Goal: Task Accomplishment & Management: Complete application form

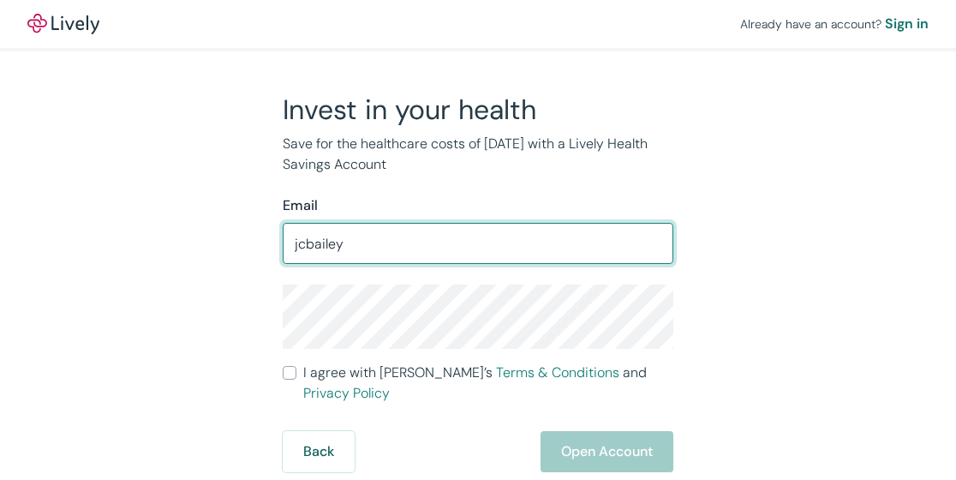
type input "[EMAIL_ADDRESS][DOMAIN_NAME]"
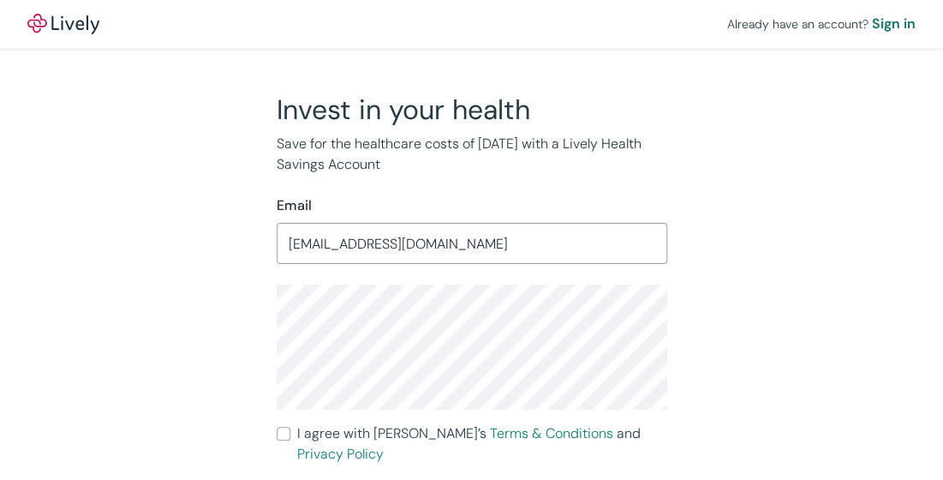
click at [284, 436] on input "I agree with Lively’s Terms & Conditions and Privacy Policy" at bounding box center [284, 434] width 14 height 14
checkbox input "true"
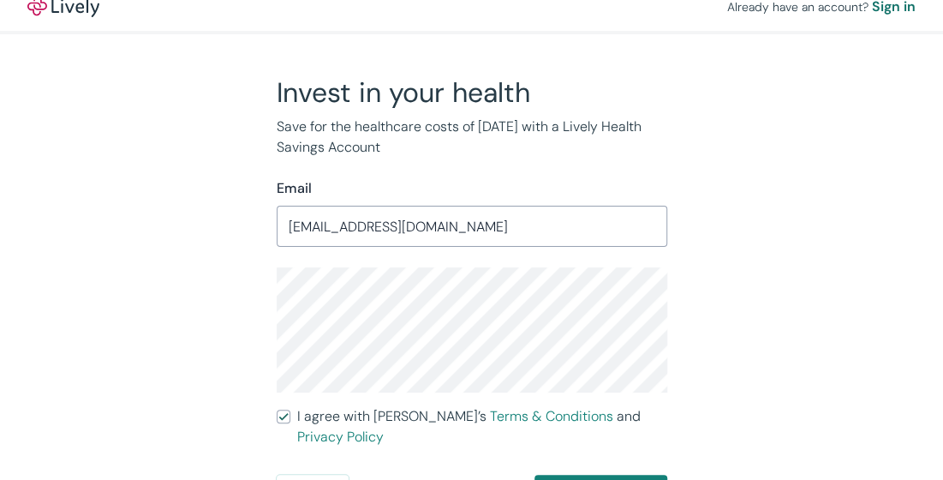
scroll to position [33, 0]
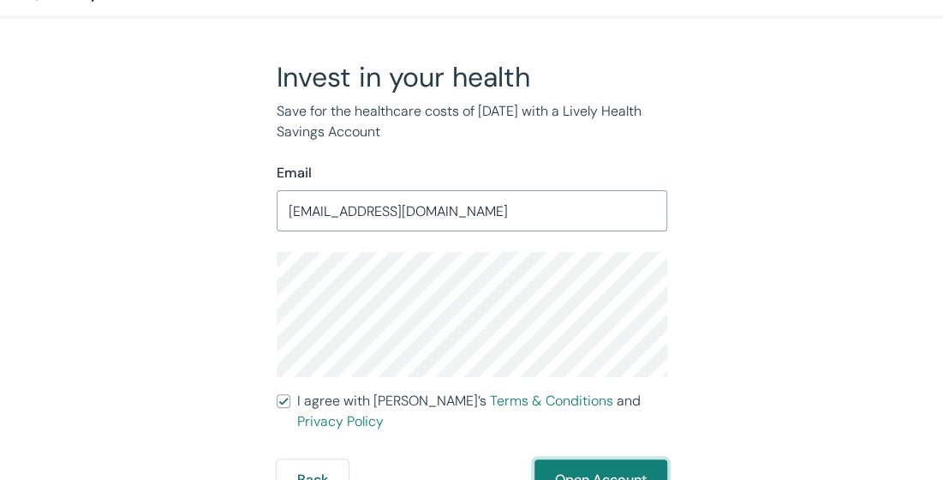
click at [601, 459] on button "Open Account" at bounding box center [601, 479] width 133 height 41
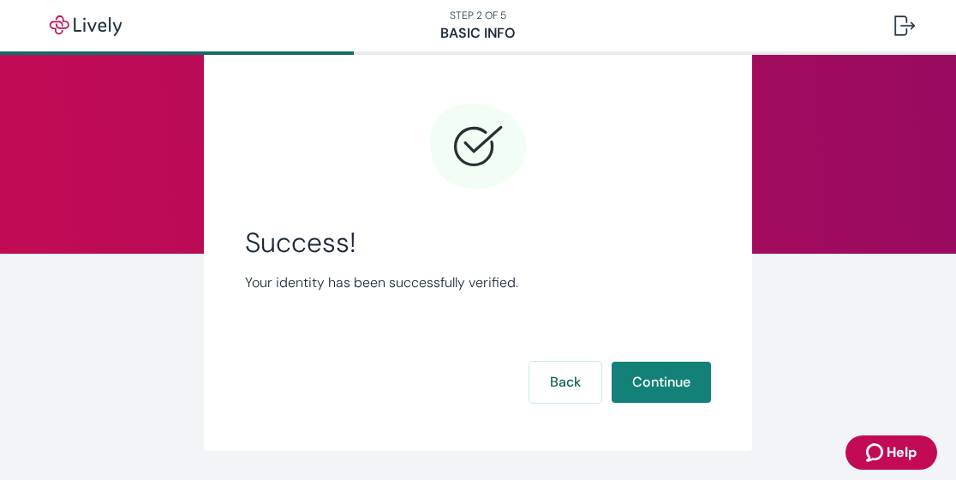
scroll to position [111, 0]
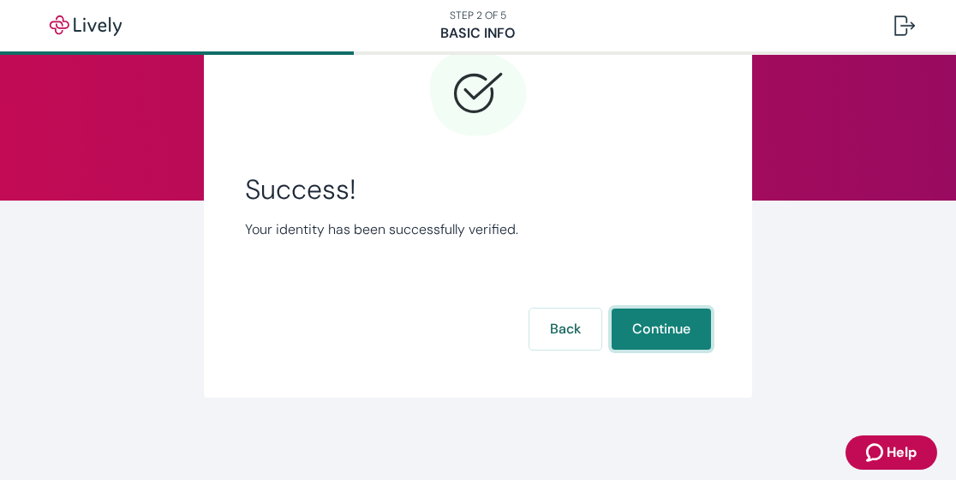
click at [670, 334] on button "Continue" at bounding box center [661, 328] width 99 height 41
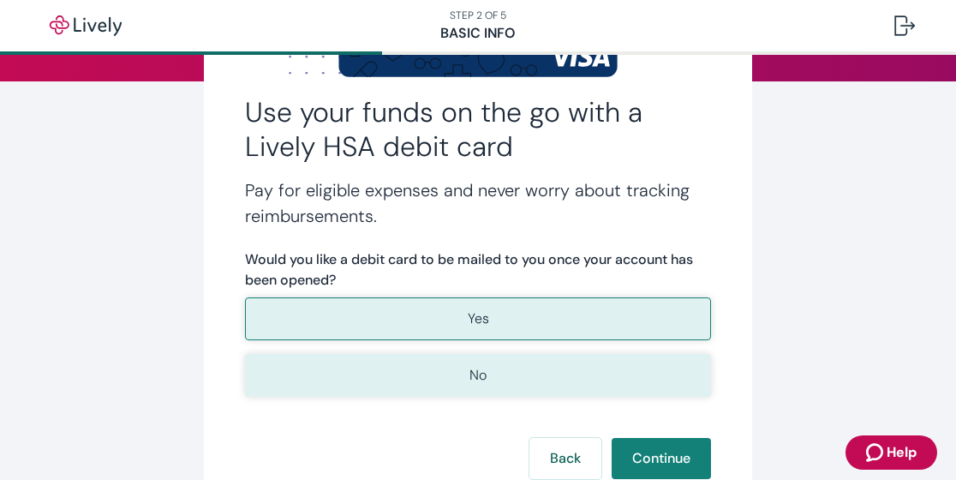
scroll to position [343, 0]
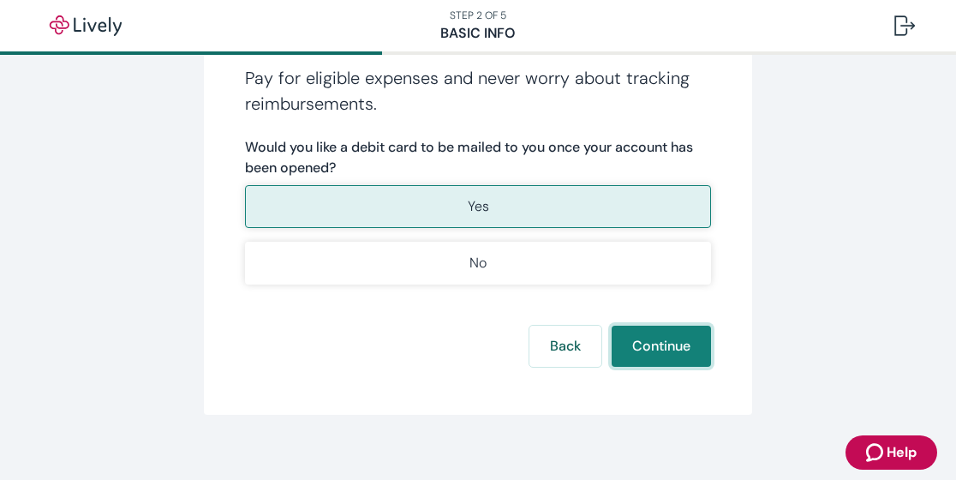
click at [667, 342] on button "Continue" at bounding box center [661, 346] width 99 height 41
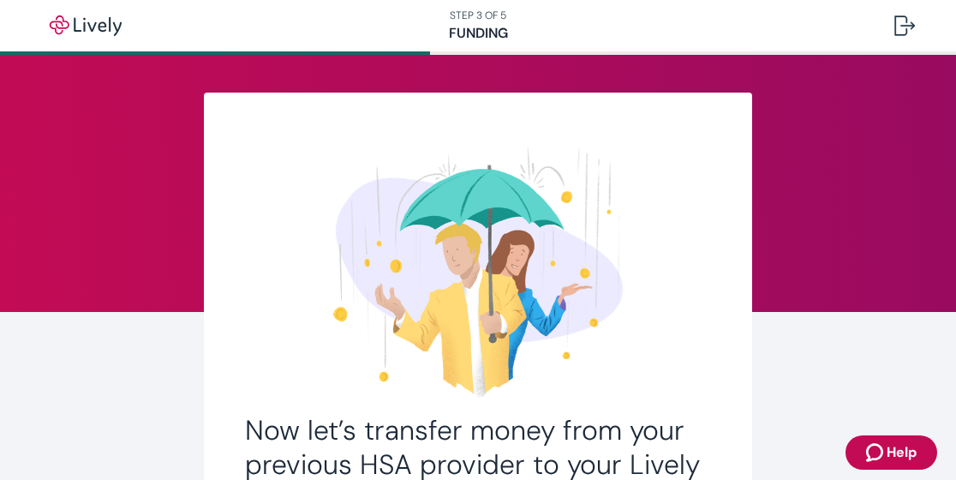
scroll to position [248, 0]
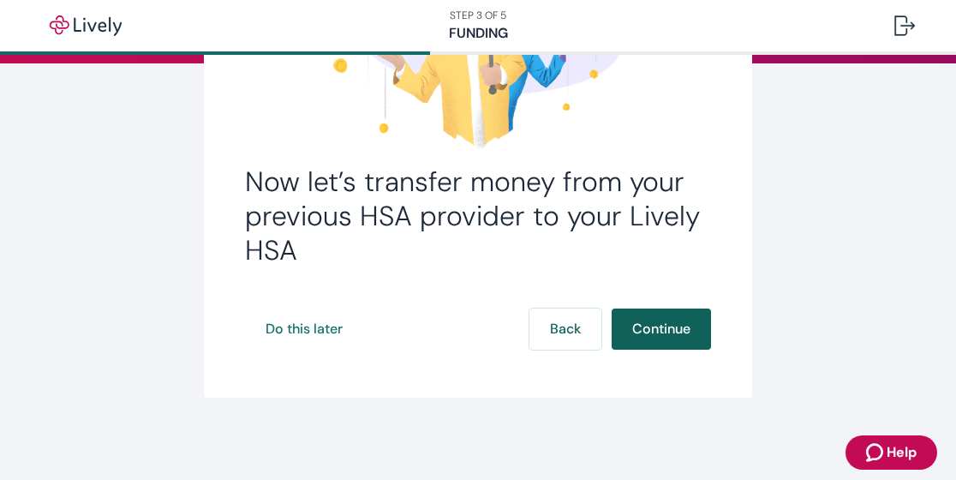
click at [653, 325] on button "Continue" at bounding box center [661, 328] width 99 height 41
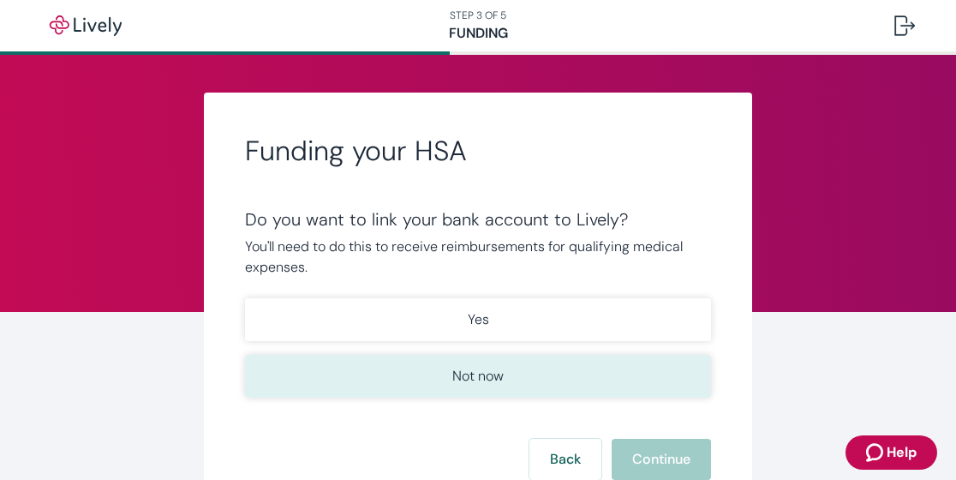
click at [492, 374] on p "Not now" at bounding box center [477, 376] width 51 height 21
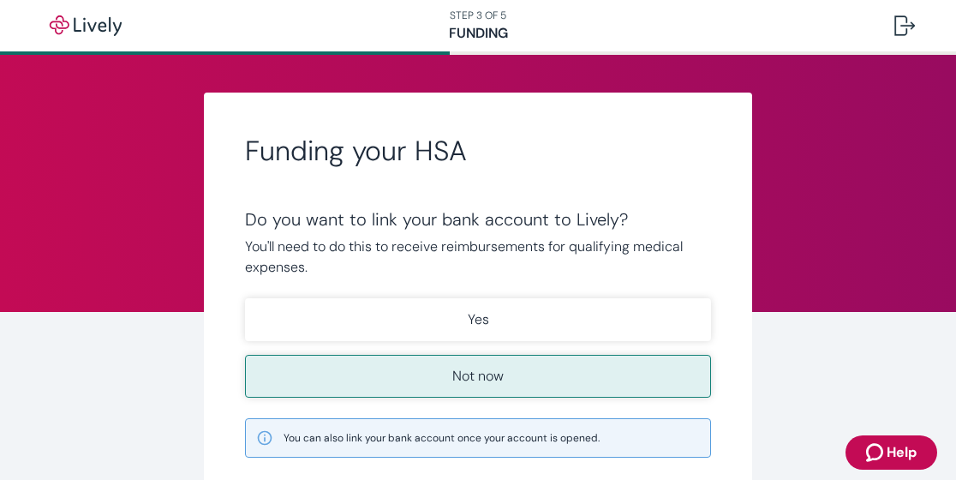
scroll to position [86, 0]
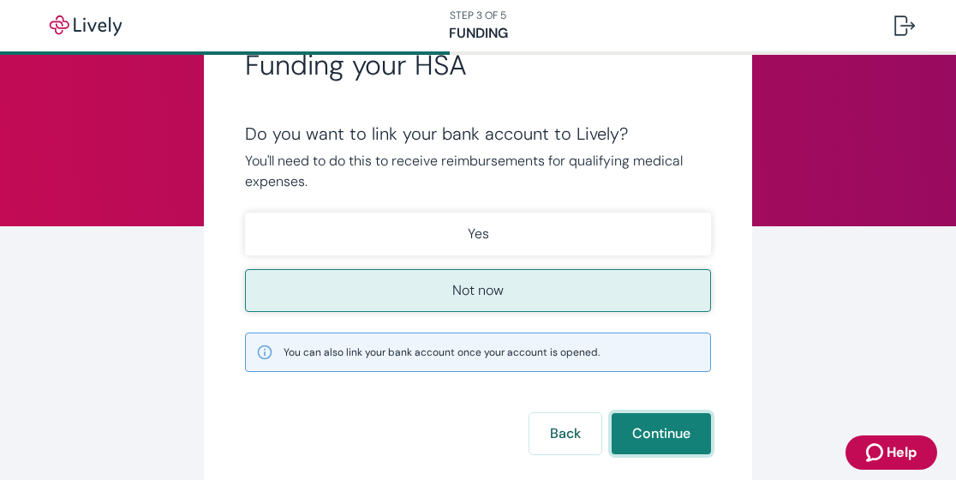
click at [661, 433] on button "Continue" at bounding box center [661, 433] width 99 height 41
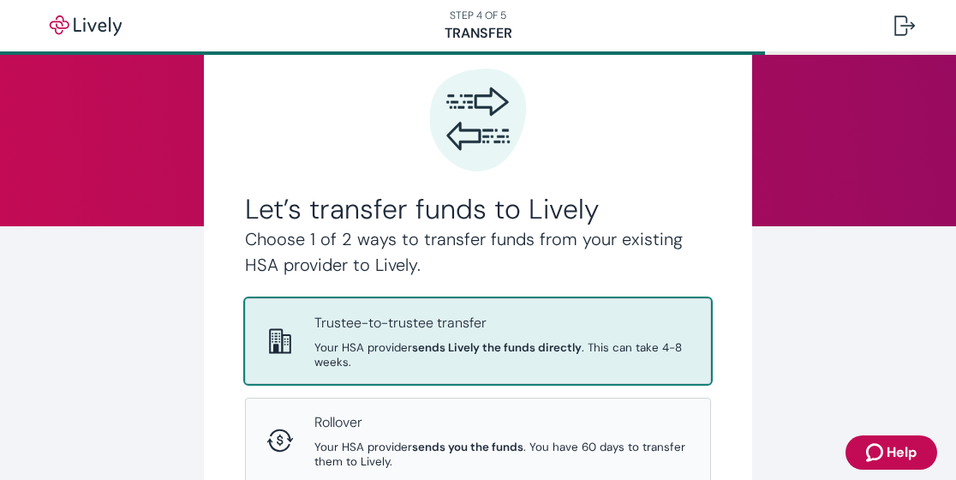
scroll to position [441, 0]
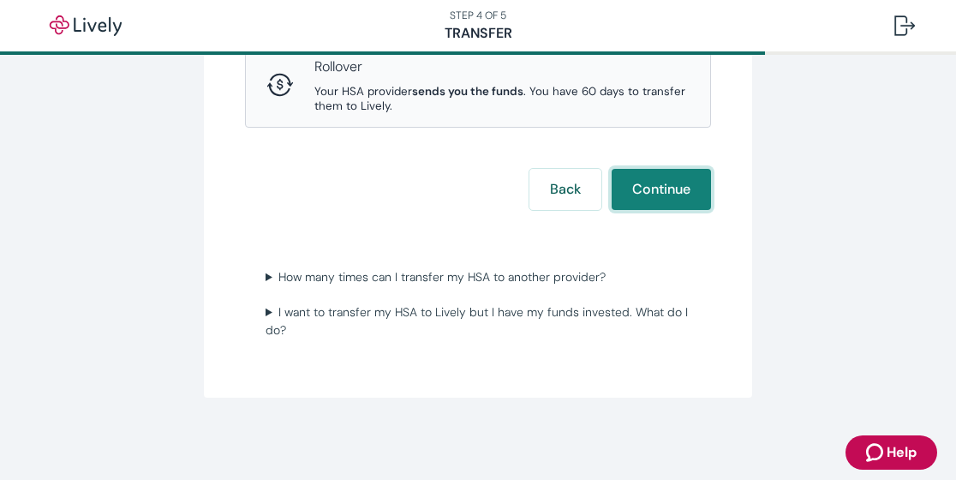
click at [671, 196] on button "Continue" at bounding box center [661, 189] width 99 height 41
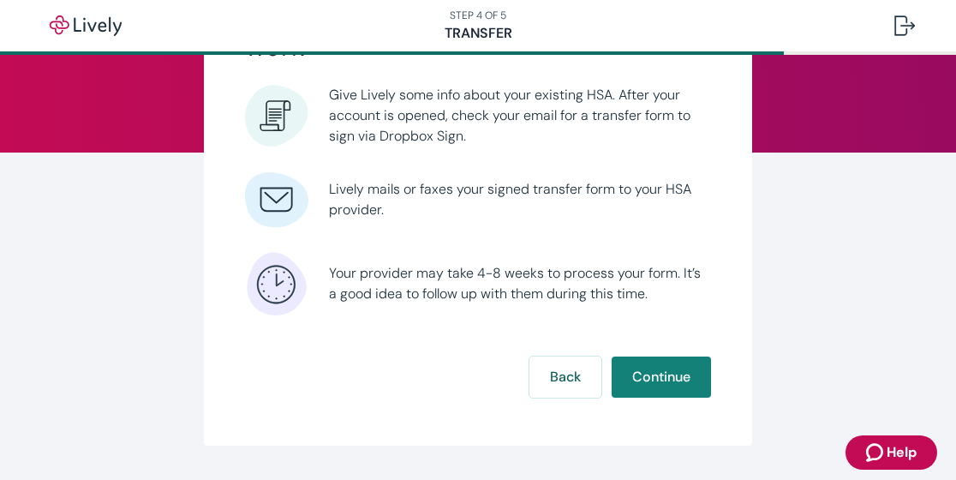
scroll to position [122, 0]
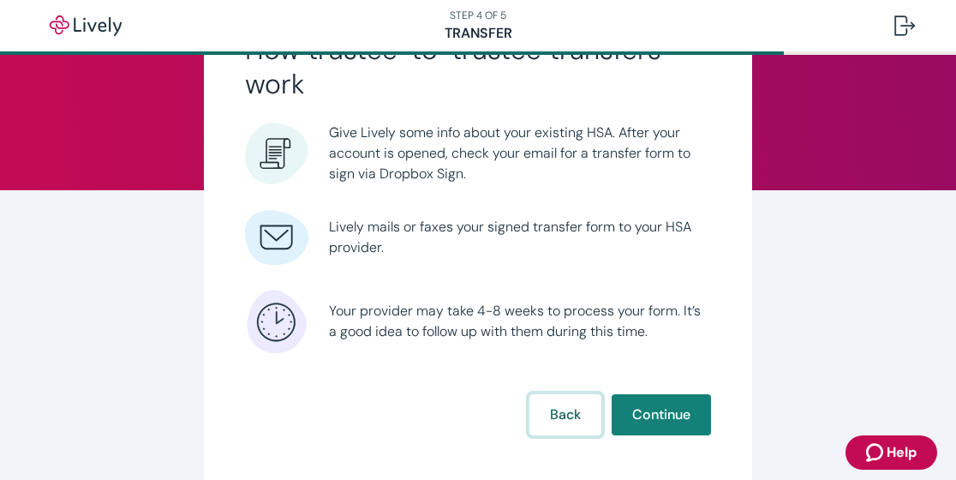
click at [548, 416] on button "Back" at bounding box center [565, 414] width 72 height 41
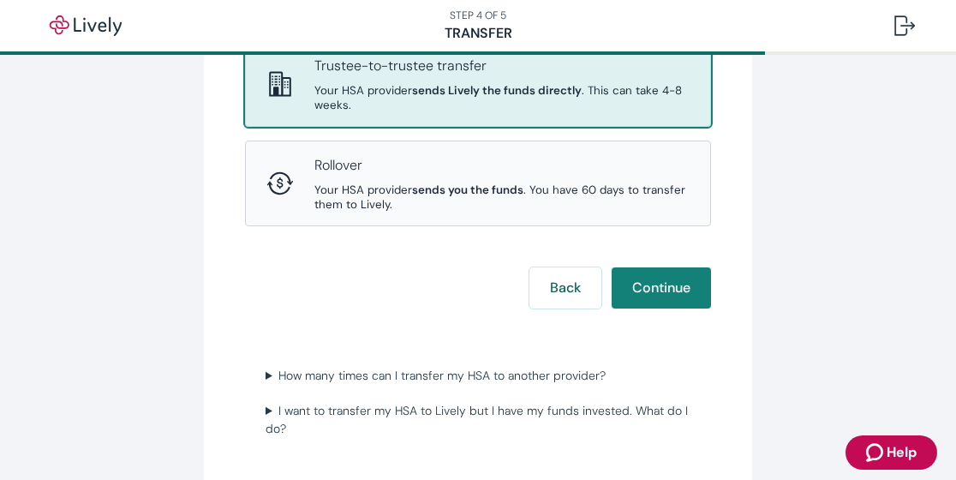
scroll to position [428, 0]
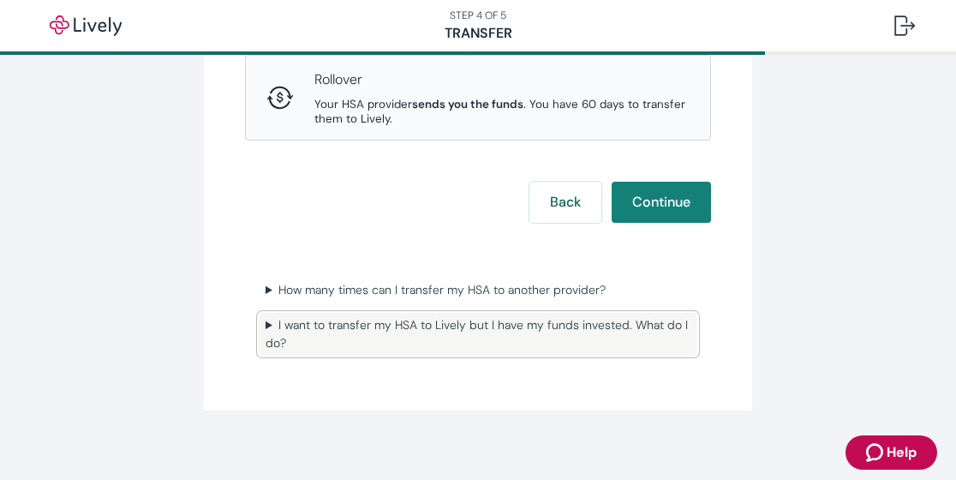
click at [266, 325] on summary "I want to transfer my HSA to Lively but I have my funds invested. What do I do?" at bounding box center [478, 334] width 439 height 43
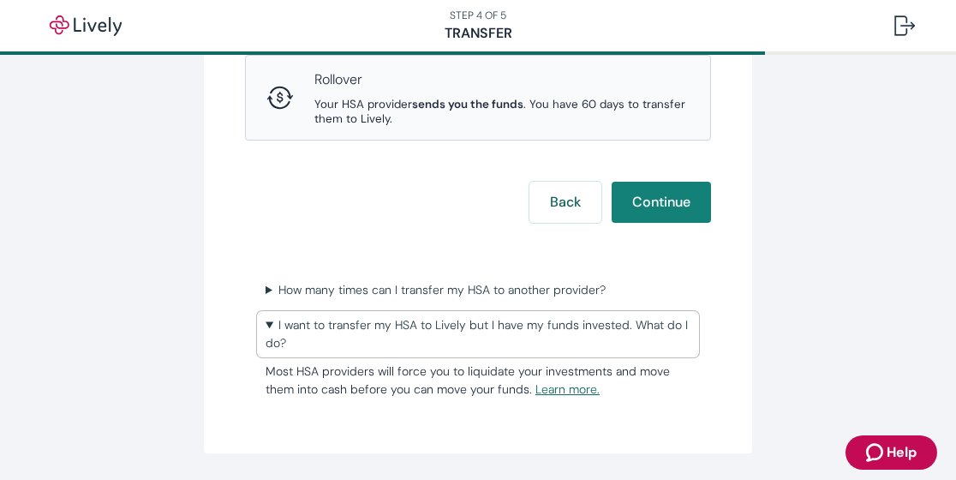
scroll to position [343, 0]
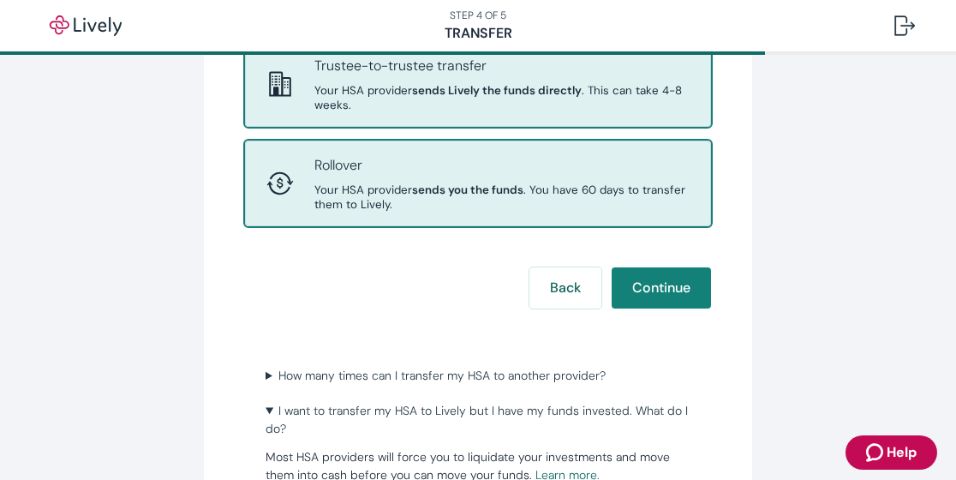
click at [488, 176] on div "Rollover Your HSA provider sends you the funds . You have 60 days to transfer t…" at bounding box center [501, 183] width 375 height 57
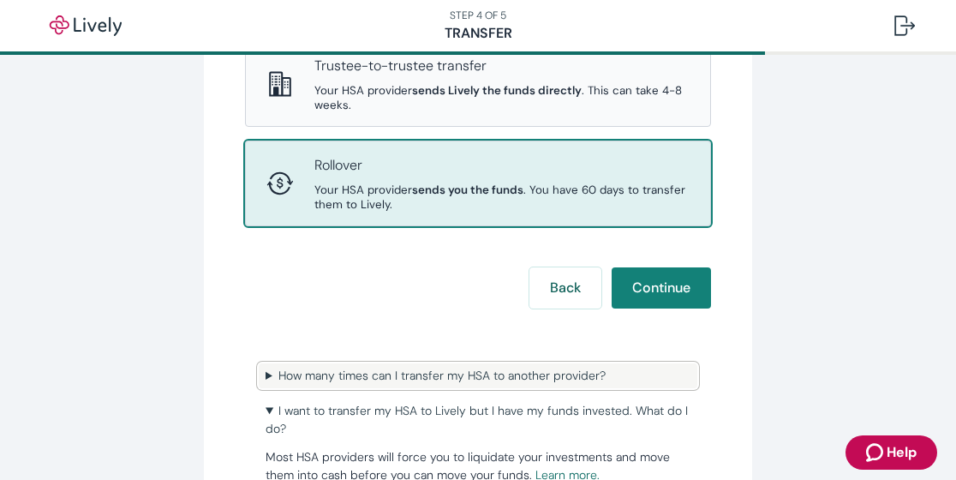
click at [259, 377] on summary "How many times can I transfer my HSA to another provider?" at bounding box center [478, 375] width 439 height 25
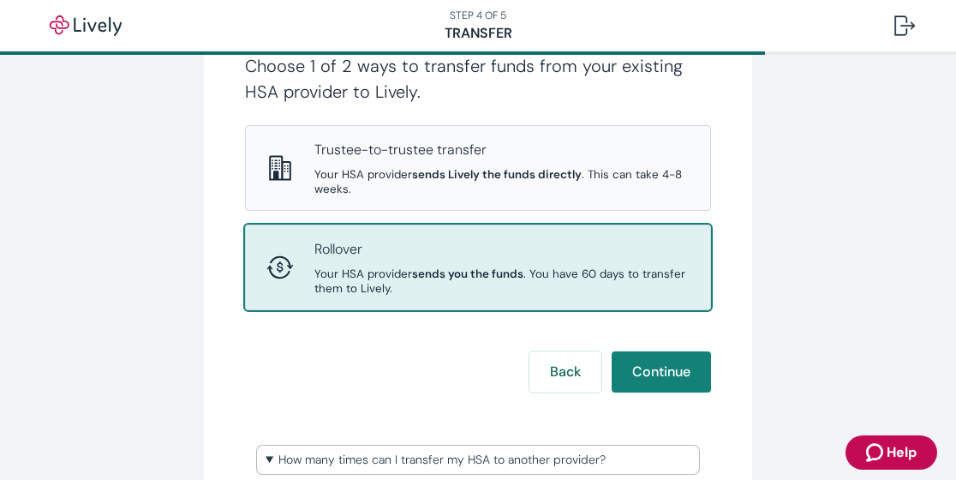
scroll to position [257, 0]
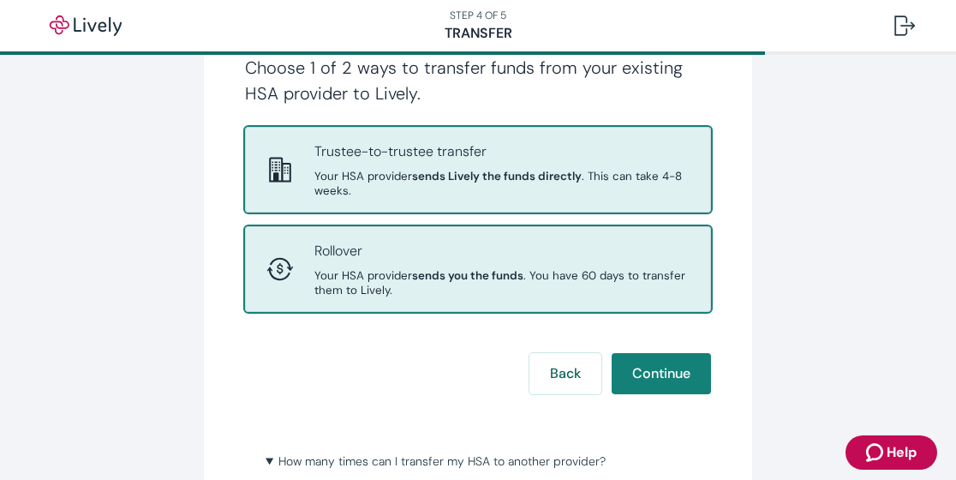
click at [314, 148] on p "Trustee-to-trustee transfer" at bounding box center [501, 151] width 375 height 21
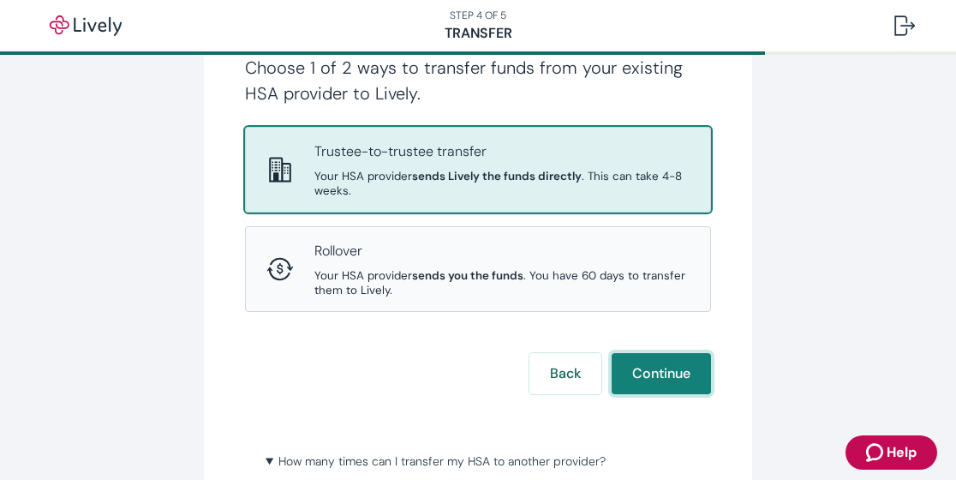
click at [665, 374] on button "Continue" at bounding box center [661, 373] width 99 height 41
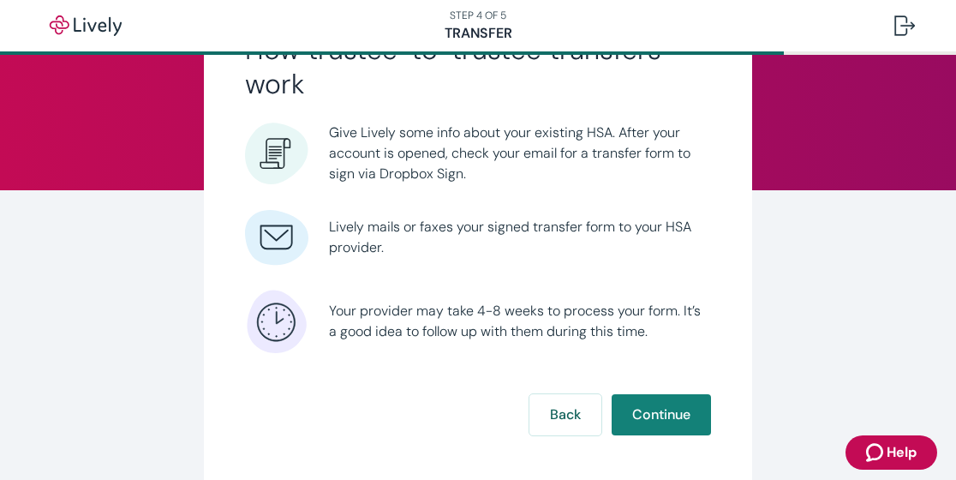
scroll to position [207, 0]
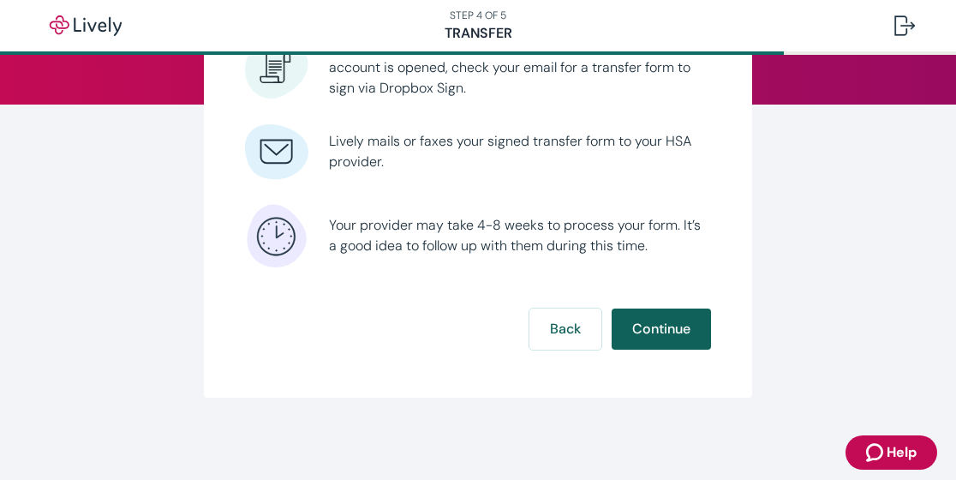
click at [653, 328] on button "Continue" at bounding box center [661, 328] width 99 height 41
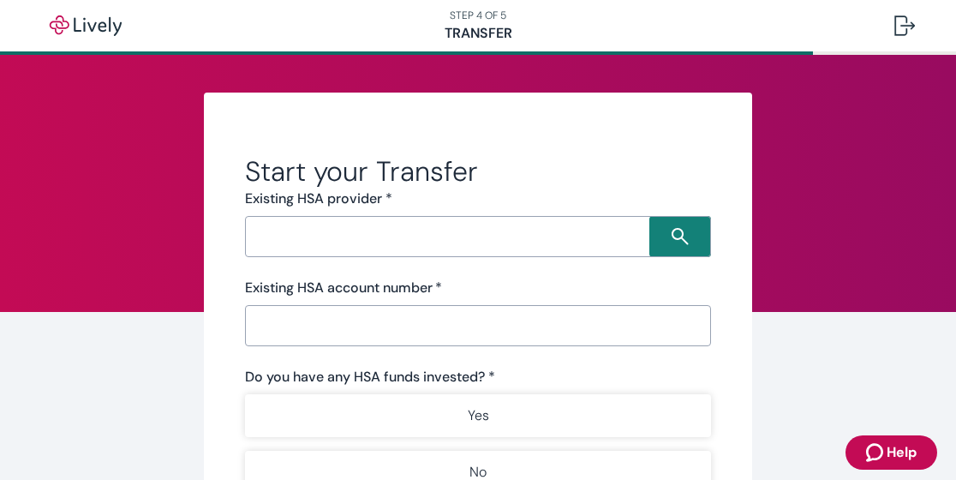
click at [451, 245] on input "Search input" at bounding box center [449, 236] width 399 height 24
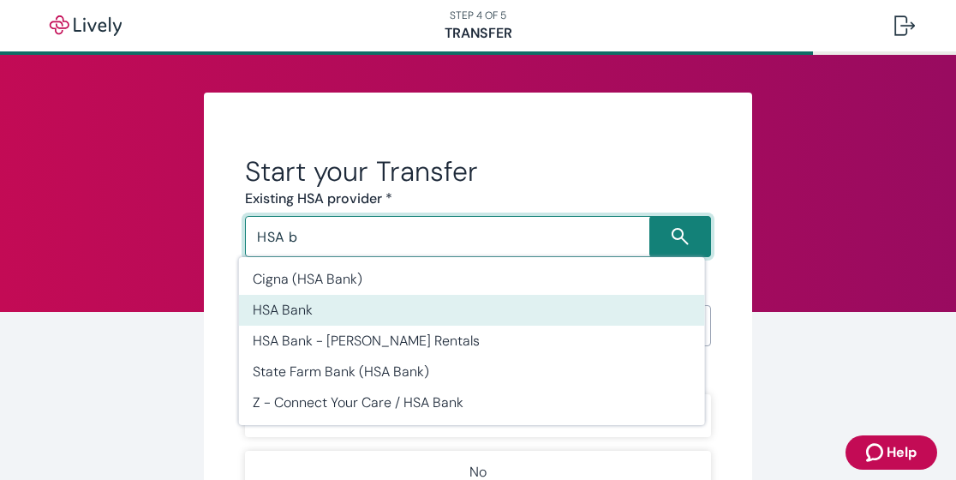
click at [307, 313] on li "HSA Bank" at bounding box center [472, 310] width 466 height 31
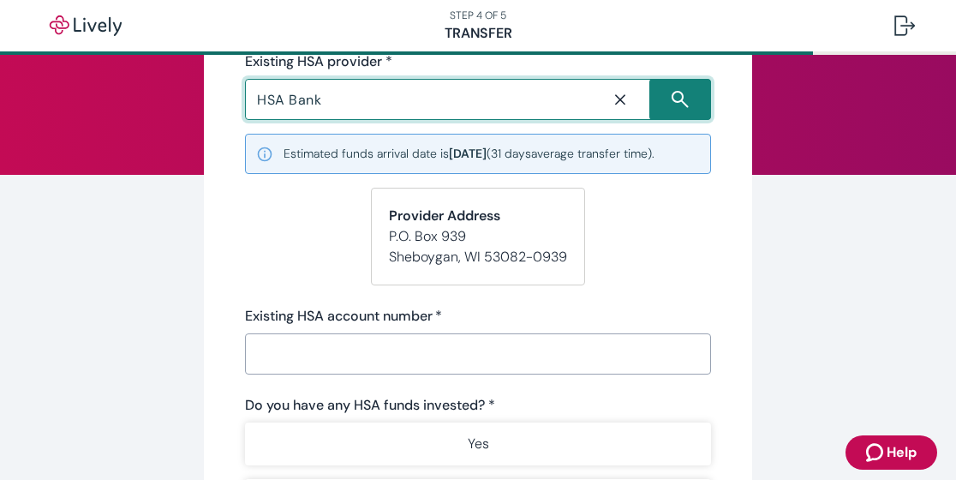
scroll to position [171, 0]
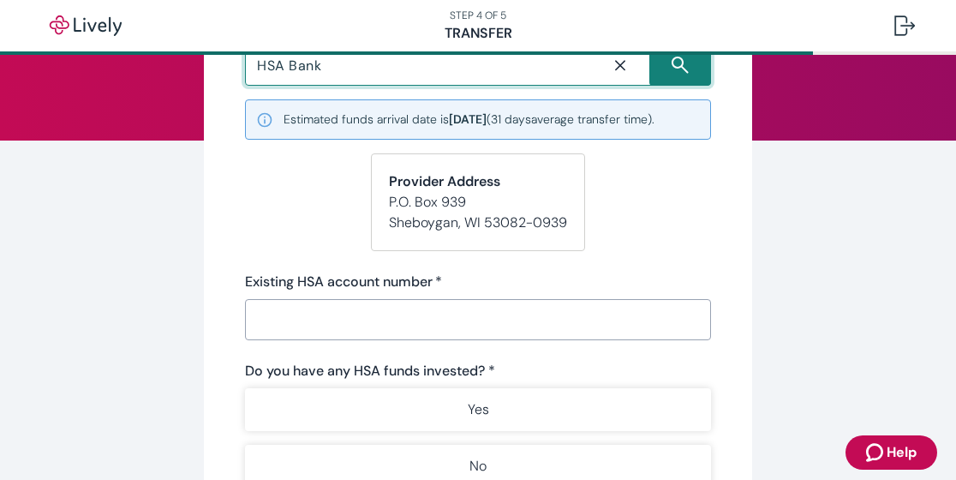
type input "HSA Bank"
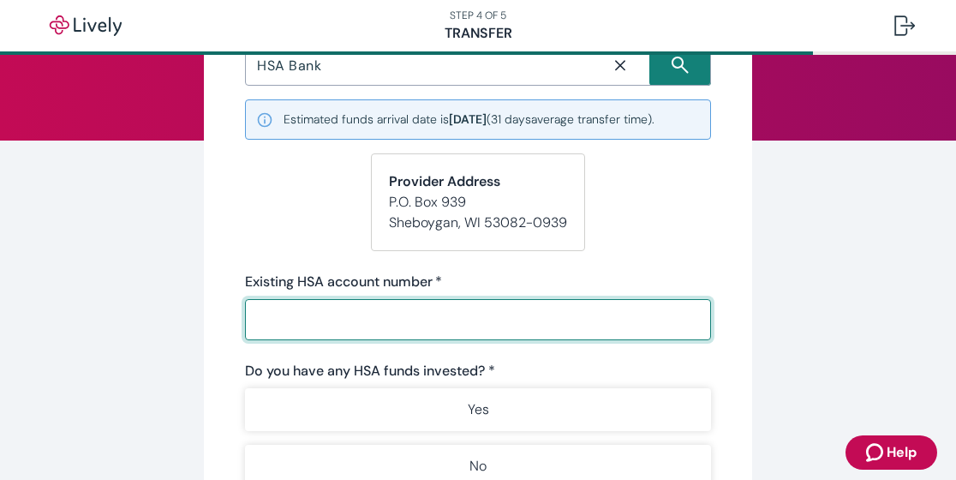
click at [329, 308] on input "Existing HSA account number   *" at bounding box center [478, 319] width 466 height 34
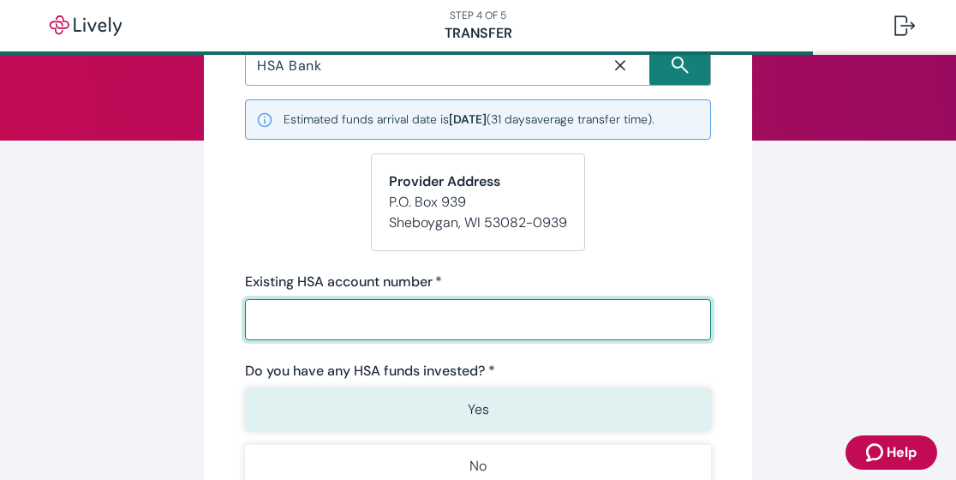
click at [420, 412] on button "Yes" at bounding box center [478, 409] width 466 height 43
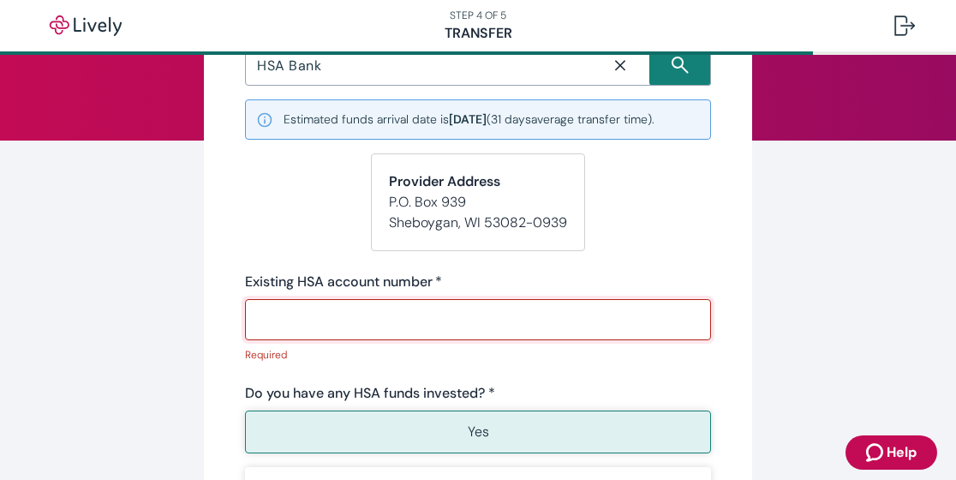
click at [348, 314] on input "Existing HSA account number   *" at bounding box center [478, 319] width 466 height 34
paste input "45922216"
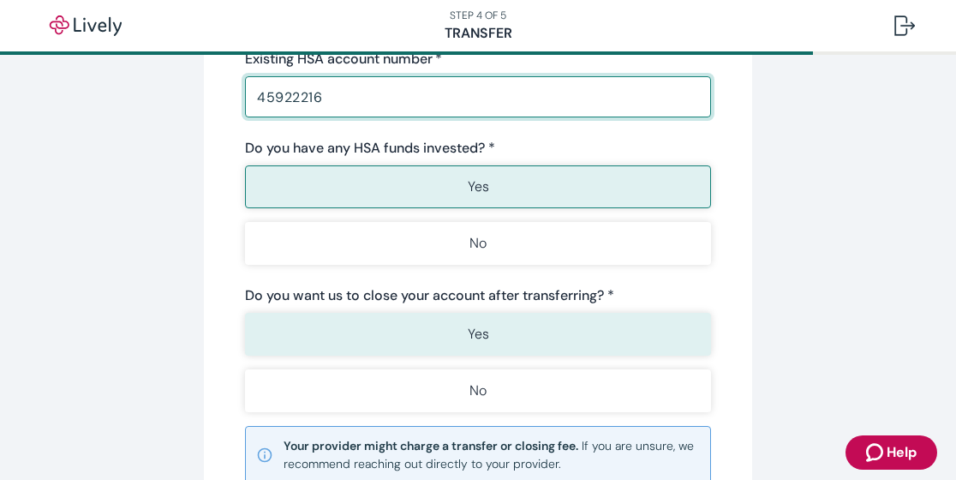
scroll to position [428, 0]
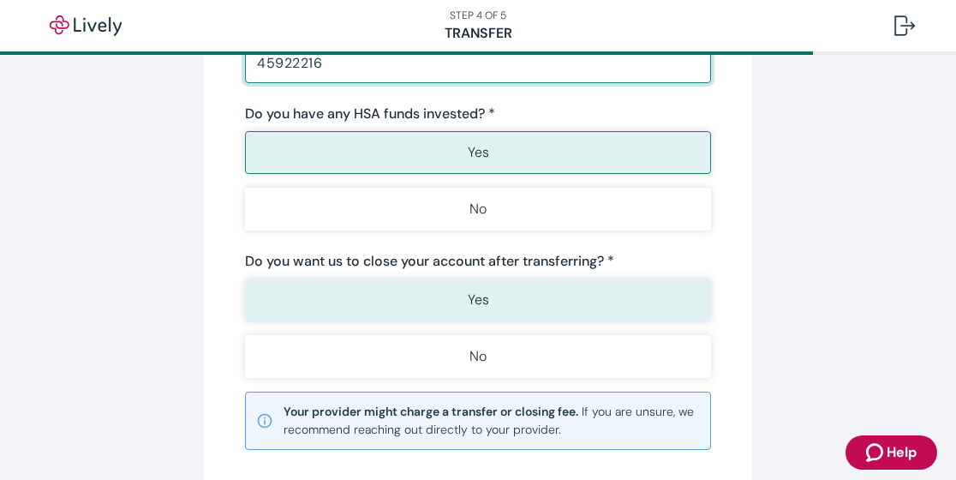
type input "45922216"
click at [554, 287] on button "Yes" at bounding box center [478, 299] width 466 height 43
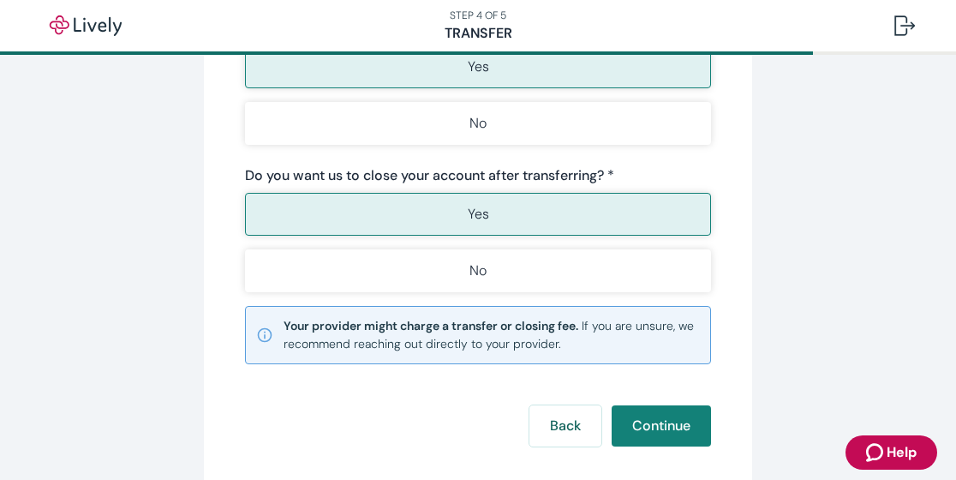
scroll to position [600, 0]
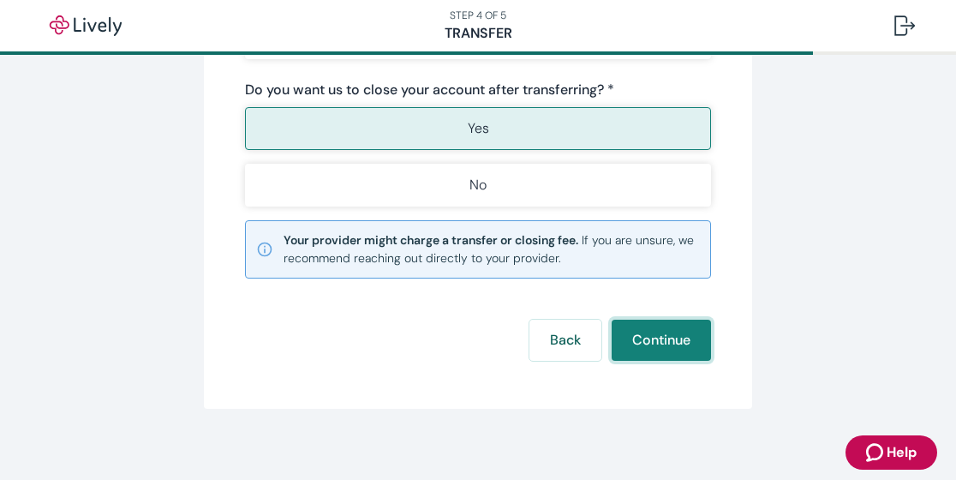
click at [647, 337] on button "Continue" at bounding box center [661, 340] width 99 height 41
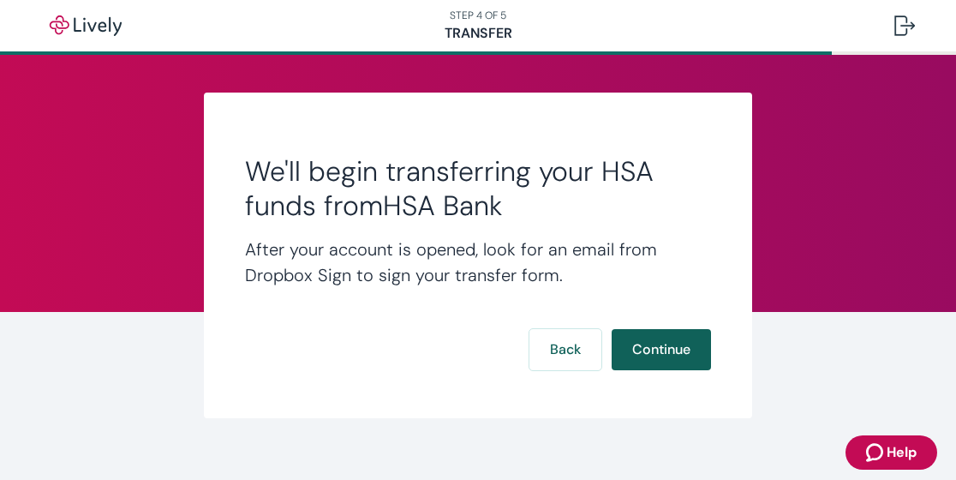
click at [656, 348] on button "Continue" at bounding box center [661, 349] width 99 height 41
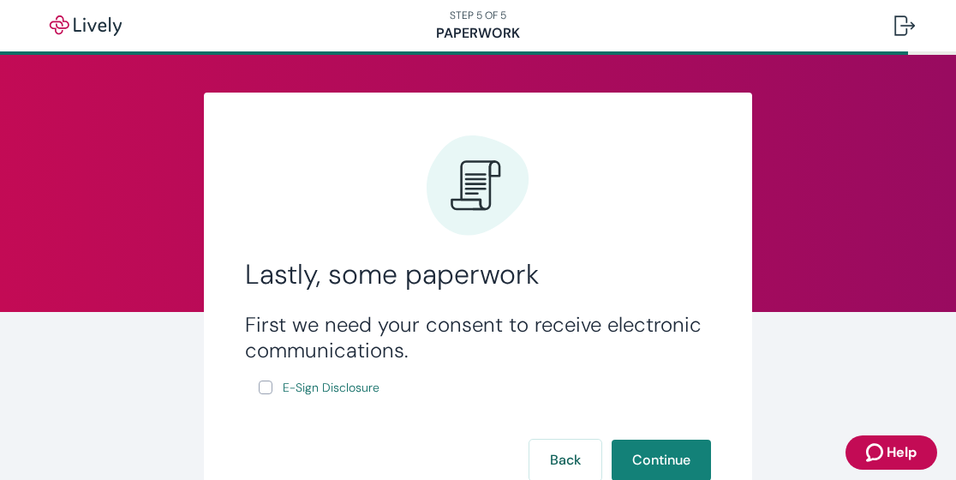
scroll to position [86, 0]
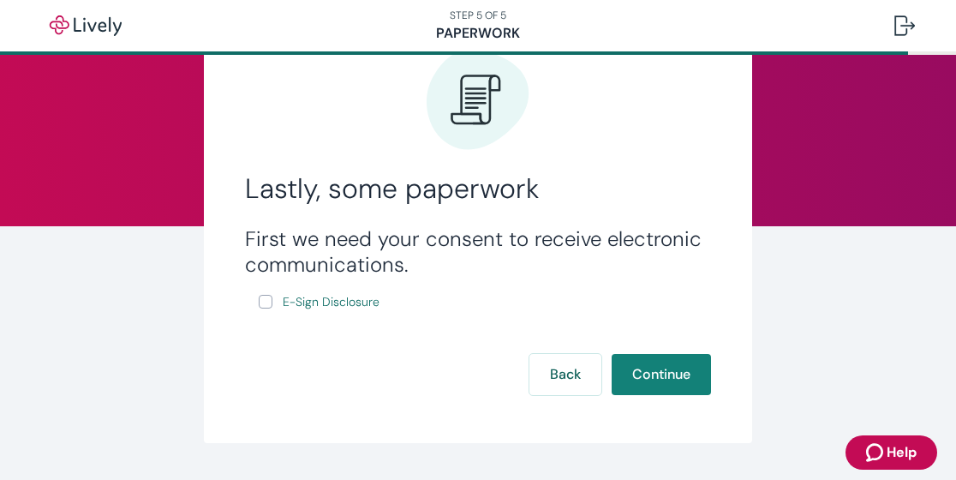
click at [266, 299] on label "E-Sign Disclosure" at bounding box center [321, 301] width 124 height 21
click at [266, 299] on input "E-Sign Disclosure" at bounding box center [266, 302] width 14 height 14
checkbox input "true"
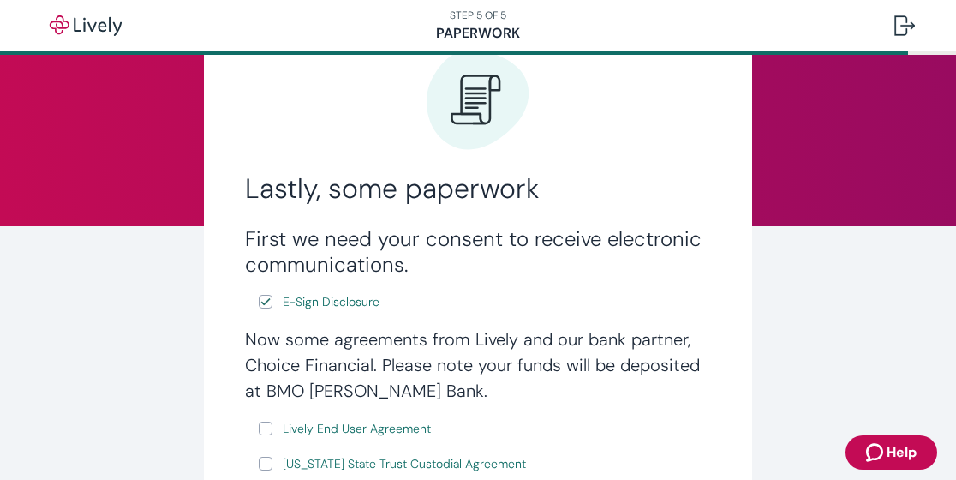
scroll to position [171, 0]
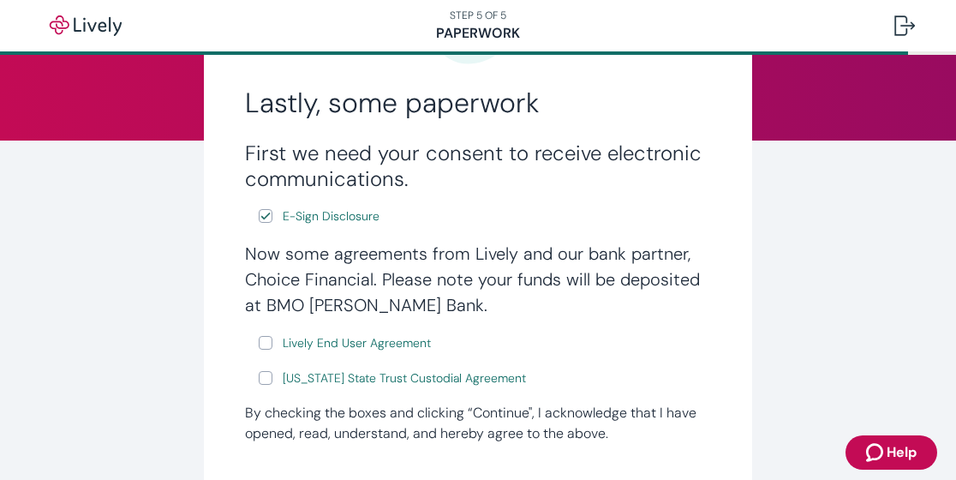
click at [257, 356] on div "Now some agreements from Lively and our bank partner, Choice Financial. Please …" at bounding box center [478, 315] width 466 height 148
click at [261, 342] on input "Lively End User Agreement" at bounding box center [266, 343] width 14 height 14
checkbox input "true"
click at [259, 376] on input "Wyoming State Trust Custodial Agreement" at bounding box center [266, 378] width 14 height 14
checkbox input "true"
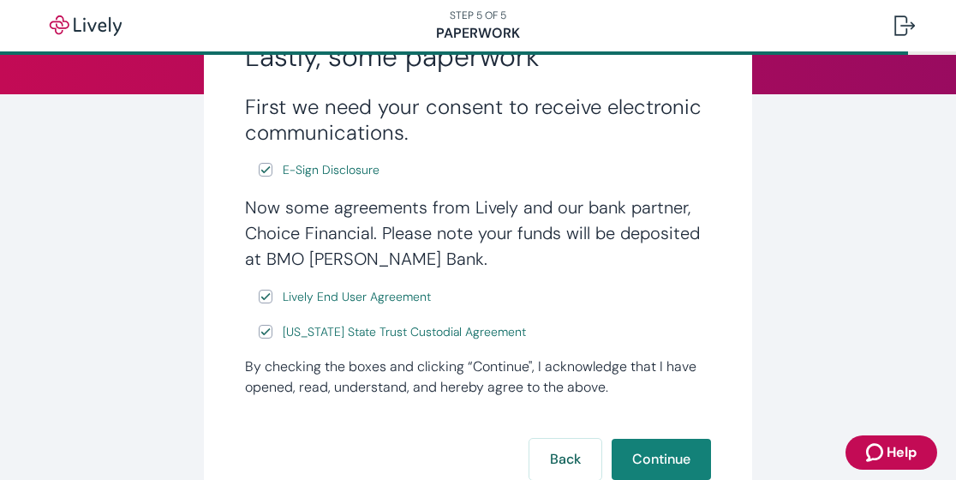
scroll to position [257, 0]
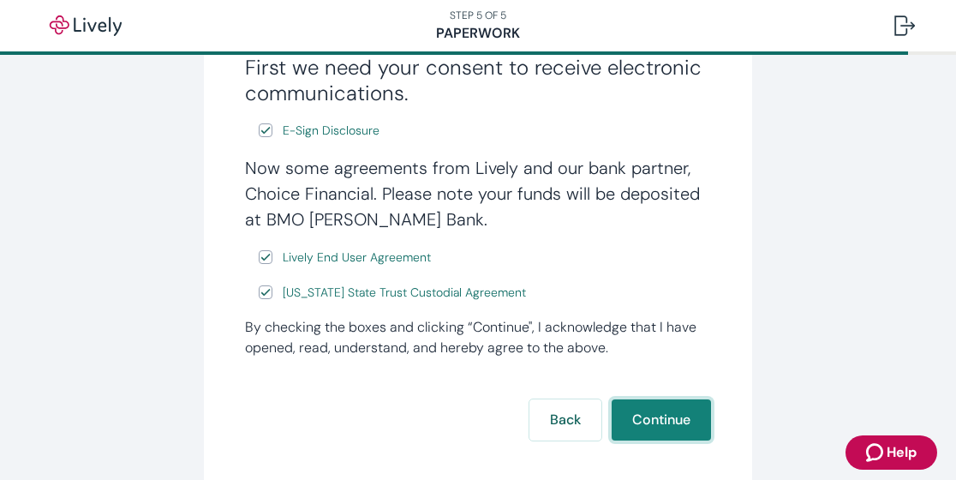
click at [656, 420] on button "Continue" at bounding box center [661, 419] width 99 height 41
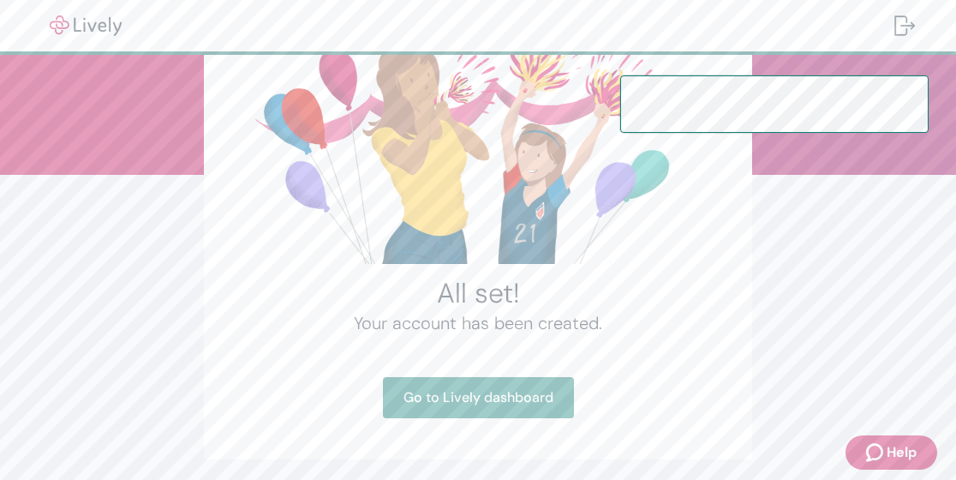
scroll to position [171, 0]
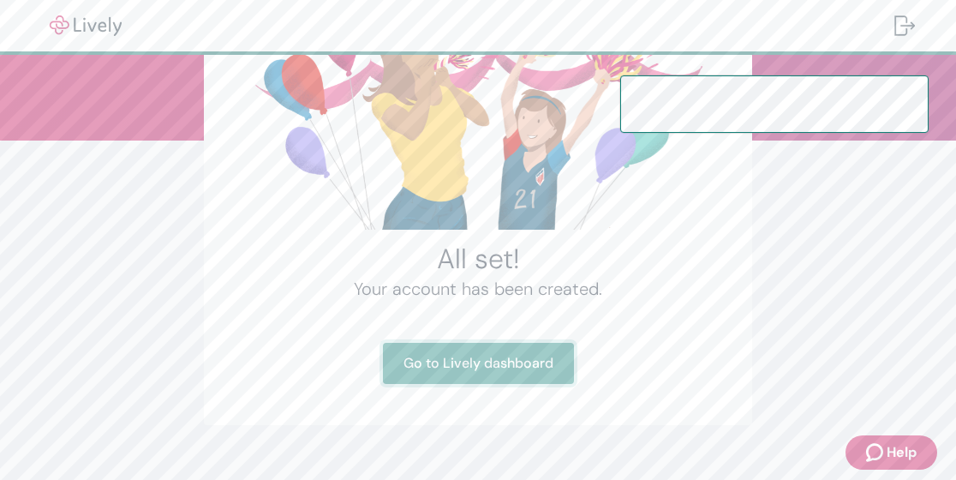
click at [452, 361] on link "Go to Lively dashboard" at bounding box center [478, 363] width 191 height 41
